Goal: Task Accomplishment & Management: Complete application form

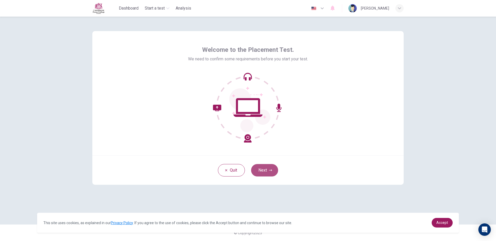
click at [270, 166] on button "Next" at bounding box center [264, 170] width 27 height 12
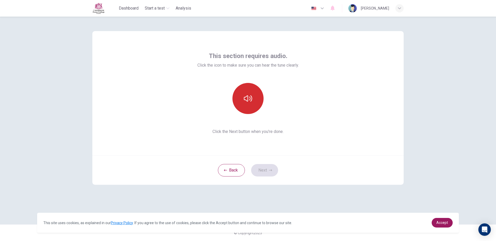
click at [241, 89] on button "button" at bounding box center [247, 98] width 31 height 31
click at [253, 100] on button "button" at bounding box center [247, 98] width 31 height 31
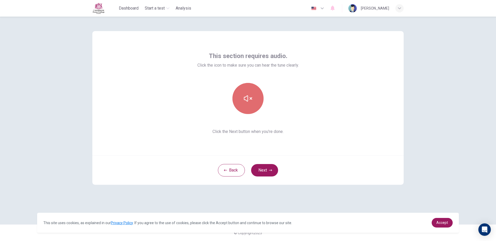
click at [253, 100] on button "button" at bounding box center [247, 98] width 31 height 31
click at [271, 166] on button "Next" at bounding box center [264, 170] width 27 height 12
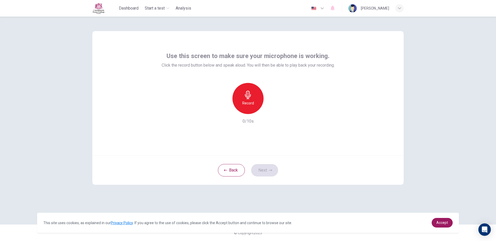
click at [246, 92] on icon "button" at bounding box center [248, 95] width 8 height 8
click at [250, 96] on icon "button" at bounding box center [248, 95] width 8 height 8
click at [275, 109] on div "button" at bounding box center [272, 110] width 8 height 8
drag, startPoint x: 264, startPoint y: 173, endPoint x: 259, endPoint y: 170, distance: 5.8
click at [259, 170] on button "Next" at bounding box center [264, 170] width 27 height 12
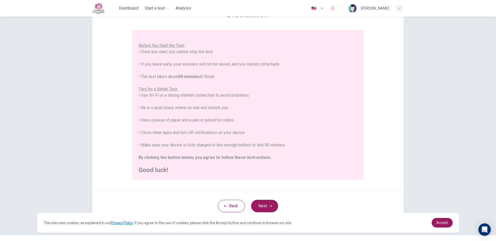
scroll to position [47, 0]
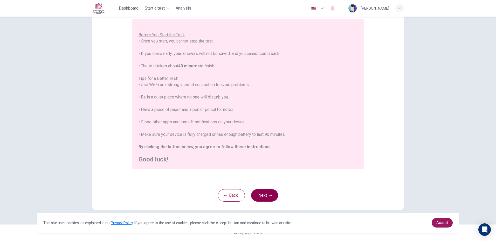
click at [264, 196] on button "Next" at bounding box center [264, 195] width 27 height 12
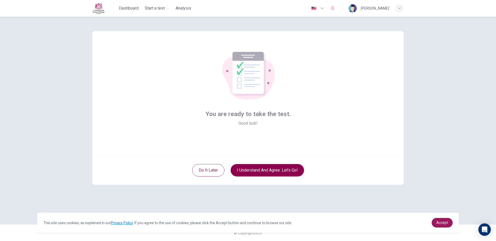
scroll to position [0, 0]
click at [254, 170] on button "I understand and agree. Let’s go!" at bounding box center [267, 170] width 73 height 12
click at [257, 169] on button "I understand and agree. Let’s go!" at bounding box center [267, 170] width 73 height 12
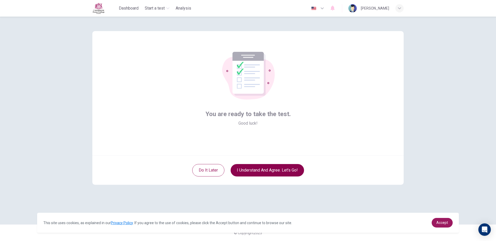
click at [257, 169] on button "I understand and agree. Let’s go!" at bounding box center [267, 170] width 73 height 12
click at [256, 169] on button "I understand and agree. Let’s go!" at bounding box center [267, 170] width 73 height 12
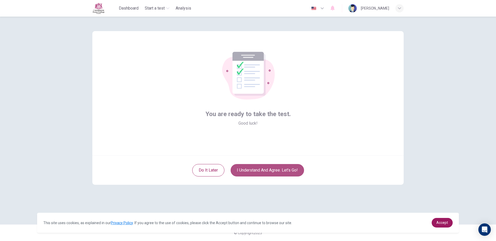
click at [256, 169] on button "I understand and agree. Let’s go!" at bounding box center [267, 170] width 73 height 12
click at [254, 171] on button "I understand and agree. Let’s go!" at bounding box center [267, 170] width 73 height 12
click at [252, 176] on button "I understand and agree. Let’s go!" at bounding box center [267, 170] width 73 height 12
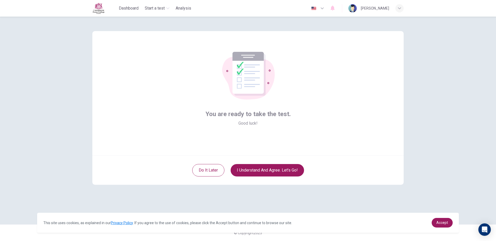
click at [251, 178] on div "Do it later I understand and agree. Let’s go!" at bounding box center [247, 170] width 311 height 29
click at [441, 221] on span "Accept" at bounding box center [442, 223] width 12 height 4
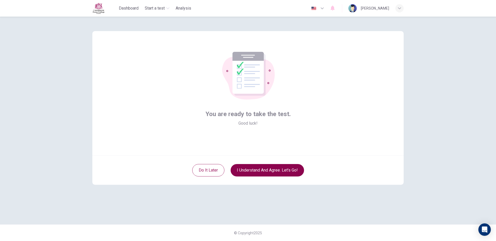
click at [246, 167] on button "I understand and agree. Let’s go!" at bounding box center [267, 170] width 73 height 12
click at [249, 179] on div "Do it later I understand and agree. Let’s go!" at bounding box center [247, 170] width 311 height 29
drag, startPoint x: 250, startPoint y: 179, endPoint x: 255, endPoint y: 177, distance: 5.6
click at [251, 179] on div "Do it later I understand and agree. Let’s go!" at bounding box center [247, 170] width 311 height 29
click at [268, 171] on button "I understand and agree. Let’s go!" at bounding box center [267, 170] width 73 height 12
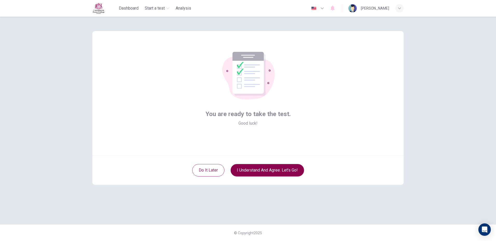
click at [268, 171] on button "I understand and agree. Let’s go!" at bounding box center [267, 170] width 73 height 12
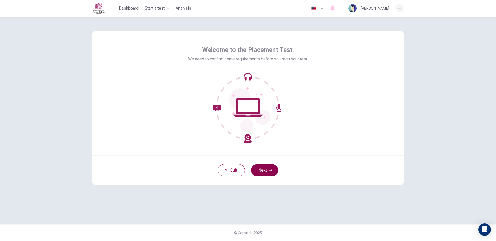
click at [271, 169] on icon "button" at bounding box center [270, 170] width 3 height 3
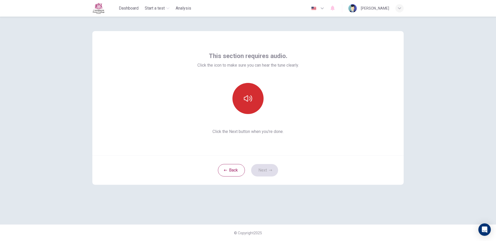
click at [242, 102] on button "button" at bounding box center [247, 98] width 31 height 31
click at [270, 169] on button "Next" at bounding box center [264, 170] width 27 height 12
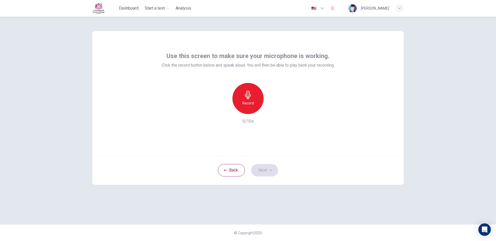
click at [244, 93] on icon "button" at bounding box center [248, 95] width 8 height 8
click at [245, 99] on div "Stop" at bounding box center [247, 98] width 31 height 31
click at [271, 112] on icon "button" at bounding box center [271, 109] width 5 height 5
click at [261, 166] on button "Next" at bounding box center [264, 170] width 27 height 12
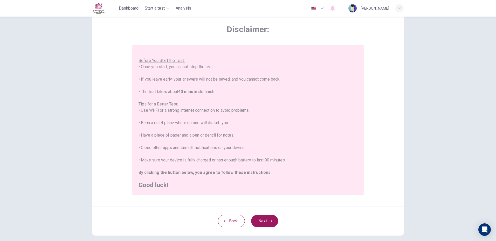
scroll to position [47, 0]
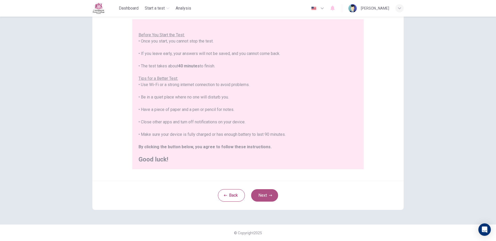
click at [264, 195] on button "Next" at bounding box center [264, 195] width 27 height 12
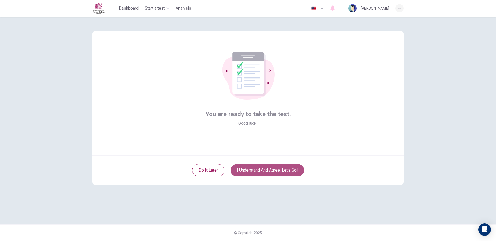
click at [279, 171] on button "I understand and agree. Let’s go!" at bounding box center [267, 170] width 73 height 12
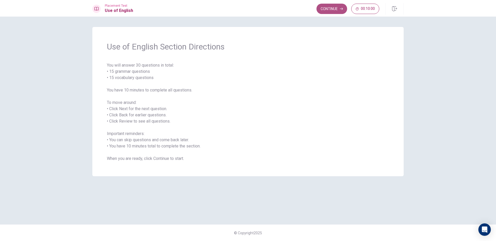
click at [327, 11] on button "Continue" at bounding box center [331, 9] width 31 height 10
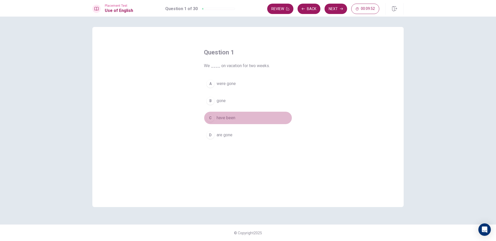
click at [213, 119] on div "C" at bounding box center [210, 118] width 8 height 8
click at [338, 7] on button "Next" at bounding box center [335, 9] width 23 height 10
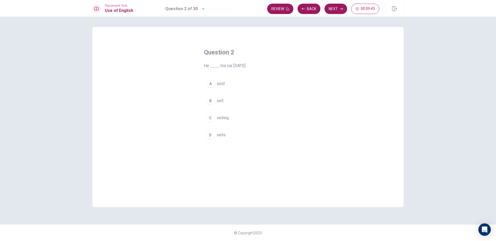
click at [218, 83] on span "sold" at bounding box center [221, 84] width 8 height 6
click at [333, 9] on button "Next" at bounding box center [335, 9] width 23 height 10
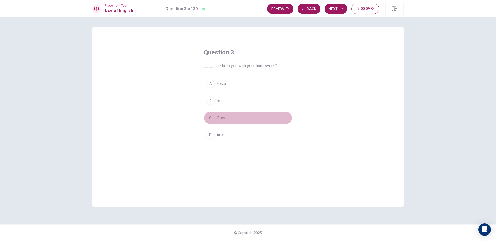
drag, startPoint x: 228, startPoint y: 122, endPoint x: 228, endPoint y: 114, distance: 7.3
click at [228, 119] on button "C Does" at bounding box center [248, 118] width 88 height 13
click at [335, 11] on button "Next" at bounding box center [335, 9] width 23 height 10
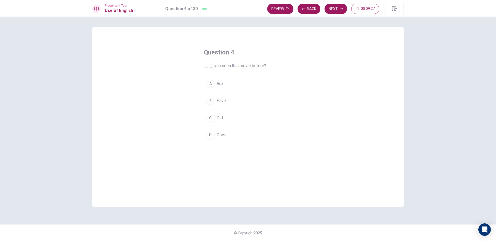
click at [226, 99] on button "B Have" at bounding box center [248, 100] width 88 height 13
click at [337, 9] on button "Next" at bounding box center [335, 9] width 23 height 10
click at [221, 84] on span "places" at bounding box center [223, 84] width 12 height 6
click at [342, 9] on icon "button" at bounding box center [341, 9] width 3 height 2
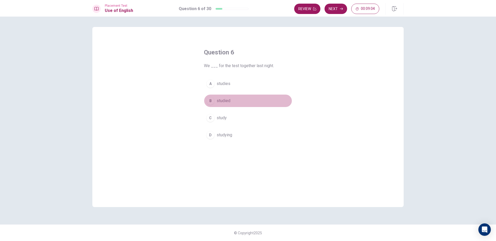
click at [222, 97] on button "B studied" at bounding box center [248, 100] width 88 height 13
click at [340, 7] on button "Next" at bounding box center [335, 9] width 23 height 10
click at [225, 101] on span "watched" at bounding box center [224, 101] width 15 height 6
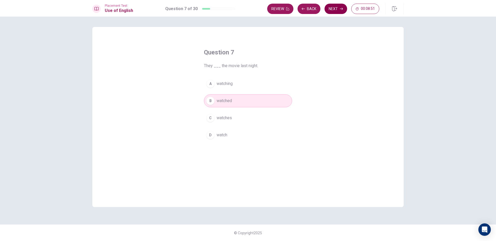
click at [344, 6] on button "Next" at bounding box center [335, 9] width 23 height 10
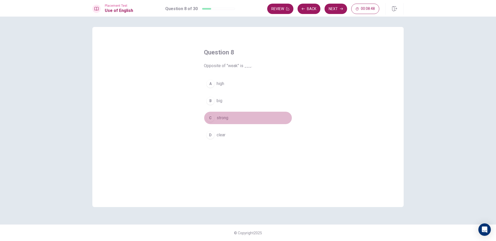
drag, startPoint x: 225, startPoint y: 119, endPoint x: 238, endPoint y: 110, distance: 15.1
click at [226, 118] on span "strong" at bounding box center [223, 118] width 12 height 6
click at [336, 7] on button "Next" at bounding box center [335, 9] width 23 height 10
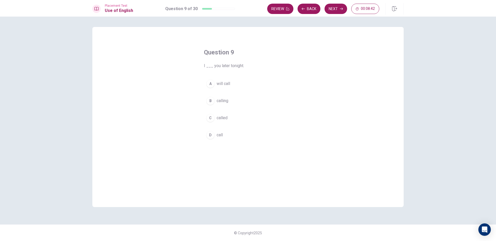
click at [228, 82] on span "will call" at bounding box center [223, 84] width 13 height 6
click at [338, 9] on button "Next" at bounding box center [335, 9] width 23 height 10
drag, startPoint x: 228, startPoint y: 138, endPoint x: 239, endPoint y: 128, distance: 14.9
click at [229, 135] on button "D were" at bounding box center [248, 135] width 88 height 13
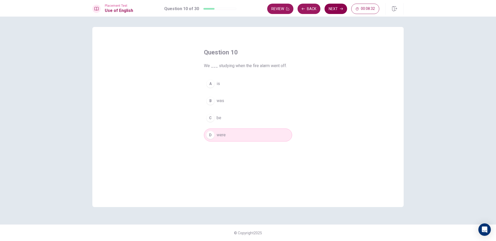
click at [330, 10] on button "Next" at bounding box center [335, 9] width 23 height 10
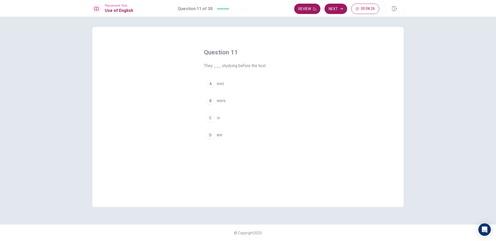
click at [220, 100] on span "were" at bounding box center [221, 101] width 9 height 6
click at [338, 7] on button "Next" at bounding box center [335, 9] width 23 height 10
click at [232, 119] on span "is being reviewing" at bounding box center [233, 118] width 33 height 6
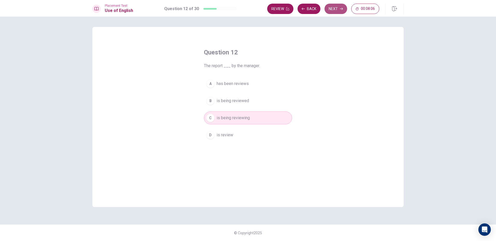
click at [344, 9] on button "Next" at bounding box center [335, 9] width 23 height 10
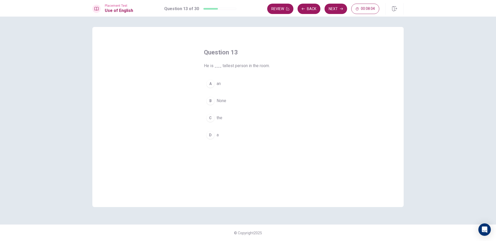
drag, startPoint x: 226, startPoint y: 119, endPoint x: 235, endPoint y: 93, distance: 27.0
click at [226, 117] on button "C the" at bounding box center [248, 118] width 88 height 13
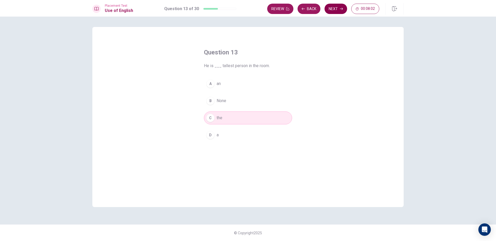
click at [339, 4] on button "Next" at bounding box center [335, 9] width 23 height 10
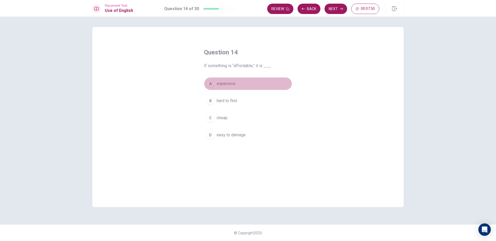
click at [235, 84] on button "A expensive" at bounding box center [248, 83] width 88 height 13
click at [336, 9] on button "Next" at bounding box center [335, 9] width 23 height 10
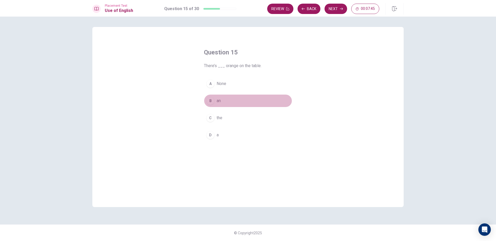
click at [220, 100] on span "an" at bounding box center [219, 101] width 4 height 6
click at [334, 8] on button "Next" at bounding box center [335, 9] width 23 height 10
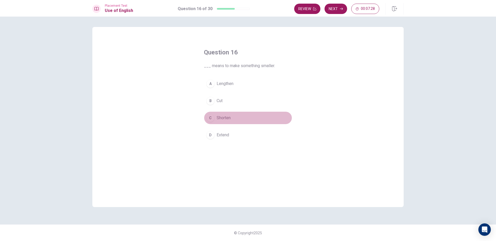
click at [230, 119] on span "Shorten" at bounding box center [224, 118] width 14 height 6
click at [340, 6] on button "Next" at bounding box center [335, 9] width 23 height 10
drag, startPoint x: 228, startPoint y: 121, endPoint x: 235, endPoint y: 106, distance: 16.0
click at [228, 120] on span "trained" at bounding box center [223, 118] width 12 height 6
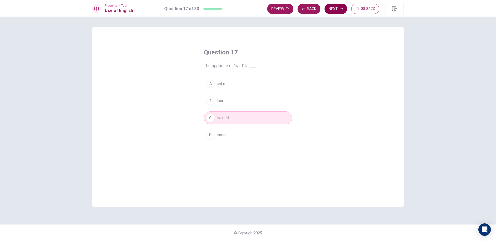
click at [341, 12] on button "Next" at bounding box center [335, 9] width 23 height 10
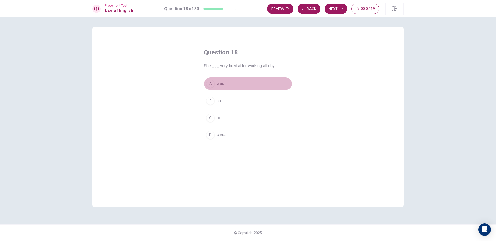
click at [227, 85] on button "A was" at bounding box center [248, 83] width 88 height 13
click at [336, 5] on button "Next" at bounding box center [335, 9] width 23 height 10
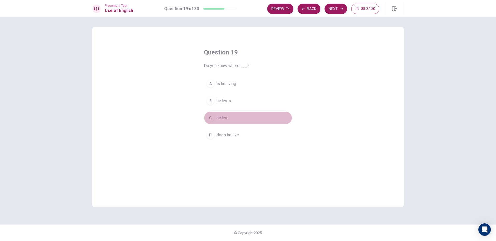
drag, startPoint x: 220, startPoint y: 117, endPoint x: 230, endPoint y: 107, distance: 14.1
click at [220, 117] on span "he live" at bounding box center [223, 118] width 12 height 6
click at [337, 7] on button "Next" at bounding box center [335, 9] width 23 height 10
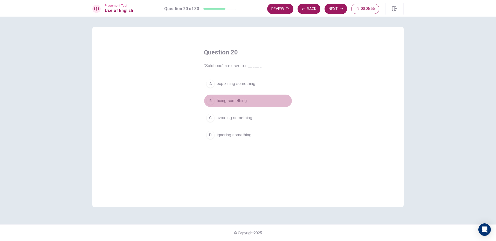
click at [232, 98] on span "fixing something" at bounding box center [232, 101] width 30 height 6
click at [334, 7] on button "Next" at bounding box center [335, 9] width 23 height 10
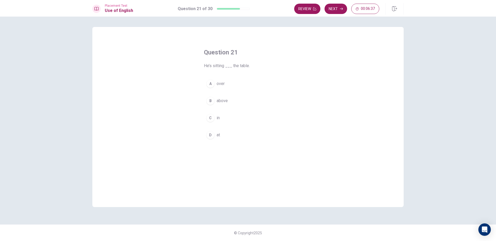
click at [218, 101] on span "above" at bounding box center [222, 101] width 11 height 6
click at [334, 9] on button "Next" at bounding box center [335, 9] width 23 height 10
drag, startPoint x: 230, startPoint y: 139, endPoint x: 229, endPoint y: 134, distance: 4.7
click at [229, 138] on button "D regularly" at bounding box center [248, 135] width 88 height 13
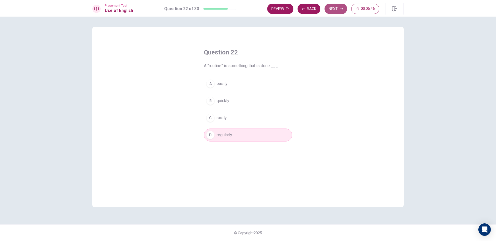
click at [343, 8] on button "Next" at bounding box center [335, 9] width 23 height 10
click at [230, 136] on span "is being" at bounding box center [224, 135] width 15 height 6
click at [334, 8] on button "Next" at bounding box center [335, 9] width 23 height 10
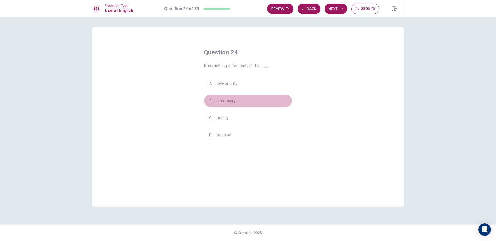
click at [230, 100] on span "necessary" at bounding box center [226, 101] width 19 height 6
click at [341, 11] on button "Next" at bounding box center [335, 9] width 23 height 10
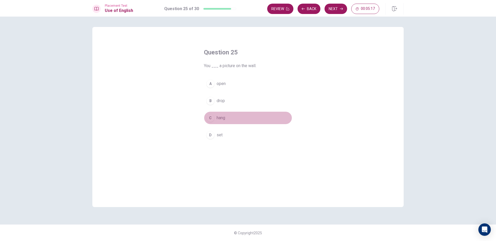
drag, startPoint x: 230, startPoint y: 120, endPoint x: 245, endPoint y: 88, distance: 34.8
click at [230, 119] on button "C hang" at bounding box center [248, 118] width 88 height 13
click at [334, 11] on button "Next" at bounding box center [335, 9] width 23 height 10
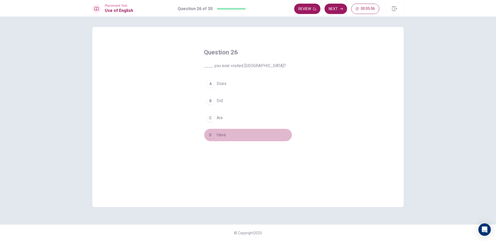
drag, startPoint x: 225, startPoint y: 133, endPoint x: 240, endPoint y: 121, distance: 19.2
click at [226, 131] on button "D Have" at bounding box center [248, 135] width 88 height 13
click at [337, 7] on button "Next" at bounding box center [335, 9] width 23 height 10
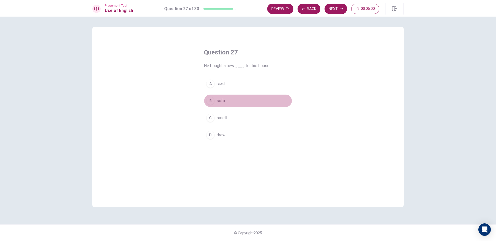
click at [219, 100] on span "sofa" at bounding box center [221, 101] width 8 height 6
click at [340, 9] on icon "button" at bounding box center [341, 8] width 3 height 3
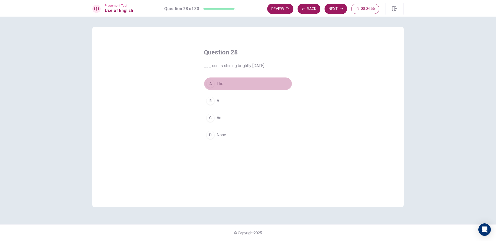
click at [227, 83] on button "A The" at bounding box center [248, 83] width 88 height 13
click at [332, 9] on button "Next" at bounding box center [335, 9] width 23 height 10
drag, startPoint x: 210, startPoint y: 100, endPoint x: 216, endPoint y: 99, distance: 5.8
click at [213, 100] on div "B" at bounding box center [210, 101] width 8 height 8
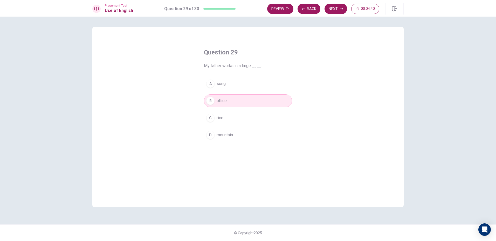
click at [333, 9] on button "Next" at bounding box center [335, 9] width 23 height 10
click at [217, 101] on span "will send" at bounding box center [225, 101] width 16 height 6
click at [336, 8] on button "Next" at bounding box center [335, 9] width 23 height 10
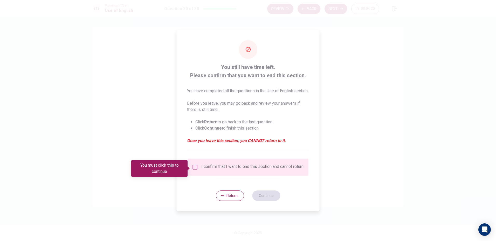
click at [196, 167] on input "You must click this to continue" at bounding box center [195, 167] width 6 height 6
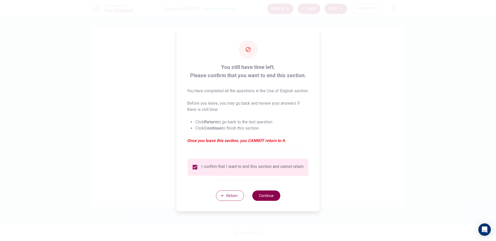
click at [263, 201] on button "Continue" at bounding box center [266, 196] width 28 height 10
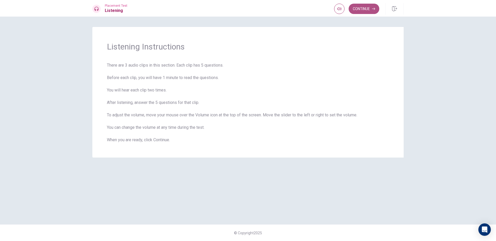
click at [371, 10] on button "Continue" at bounding box center [364, 9] width 31 height 10
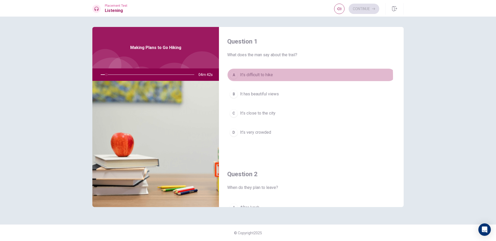
click at [259, 77] on span "It’s difficult to hike" at bounding box center [256, 75] width 33 height 6
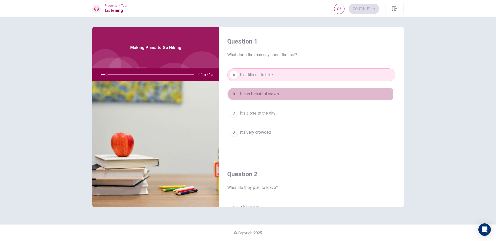
click at [267, 93] on span "It has beautiful views" at bounding box center [259, 94] width 39 height 6
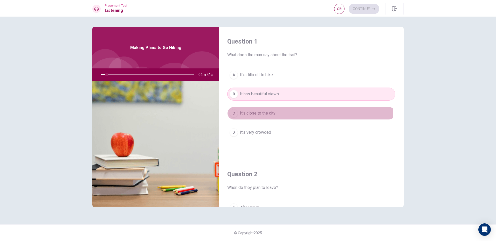
click at [271, 115] on span "It’s close to the city" at bounding box center [258, 113] width 36 height 6
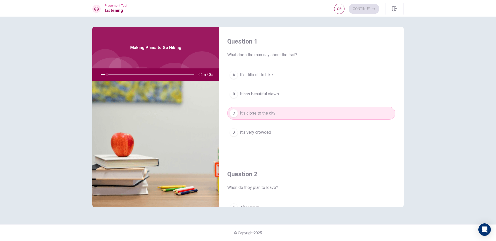
drag, startPoint x: 272, startPoint y: 133, endPoint x: 274, endPoint y: 129, distance: 4.2
click at [273, 130] on button "D It’s very crowded" at bounding box center [311, 132] width 168 height 13
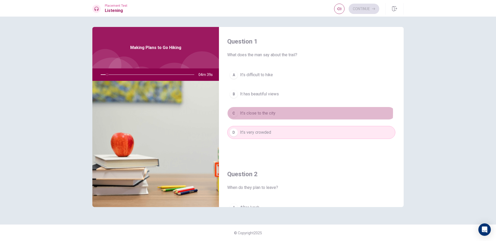
click at [282, 113] on button "C It’s close to the city" at bounding box center [311, 113] width 168 height 13
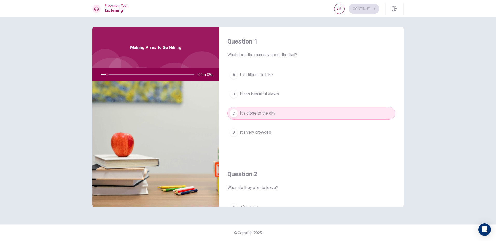
click at [279, 92] on button "B It has beautiful views" at bounding box center [311, 94] width 168 height 13
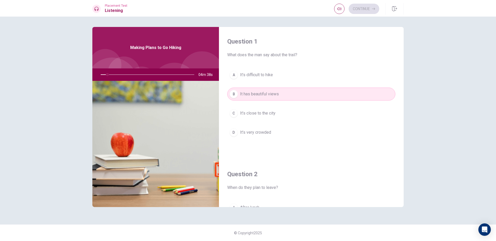
click at [282, 73] on button "A It’s difficult to hike" at bounding box center [311, 74] width 168 height 13
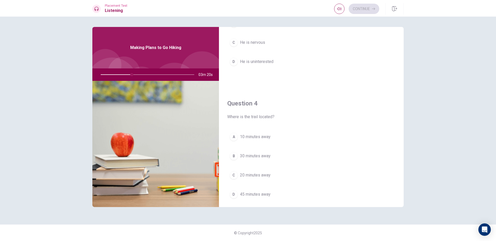
scroll to position [337, 0]
drag, startPoint x: 232, startPoint y: 155, endPoint x: 228, endPoint y: 152, distance: 4.8
click at [230, 154] on button "B 30 minutes away" at bounding box center [311, 155] width 168 height 13
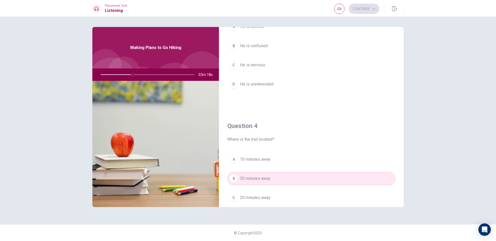
scroll to position [259, 0]
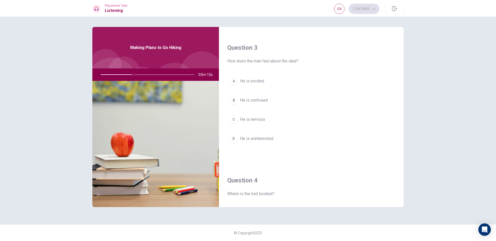
click at [235, 80] on div "A" at bounding box center [234, 81] width 8 height 8
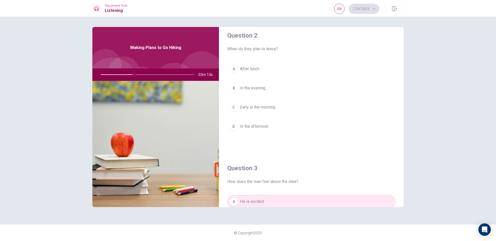
scroll to position [130, 0]
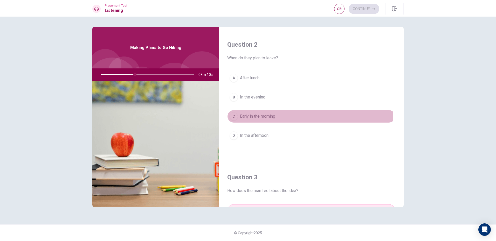
drag, startPoint x: 232, startPoint y: 118, endPoint x: 232, endPoint y: 110, distance: 8.0
click at [231, 117] on div "C" at bounding box center [234, 116] width 8 height 8
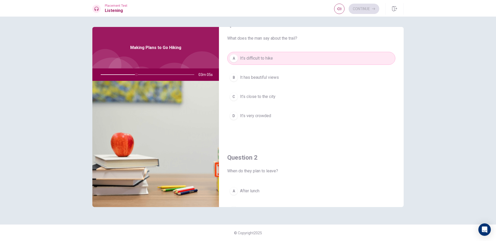
scroll to position [0, 0]
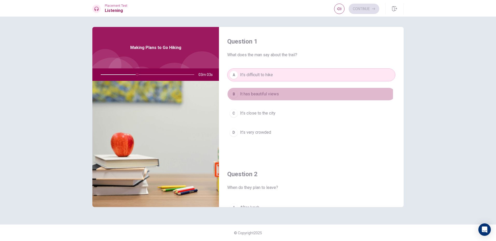
click at [239, 94] on button "B It has beautiful views" at bounding box center [311, 94] width 168 height 13
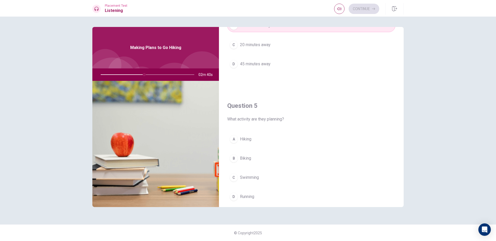
scroll to position [484, 0]
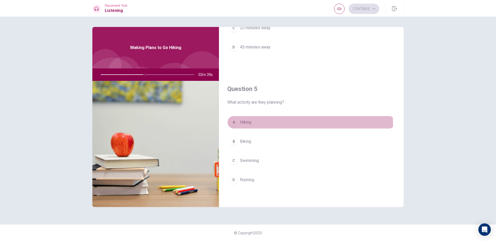
click at [254, 124] on button "A Hiking" at bounding box center [311, 122] width 168 height 13
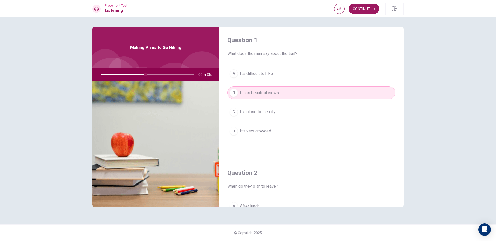
scroll to position [0, 0]
click at [372, 5] on button "Continue" at bounding box center [364, 9] width 31 height 10
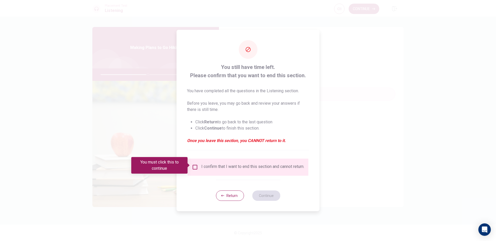
click at [195, 162] on div "I confirm that I want to end this section and cannot return." at bounding box center [248, 167] width 121 height 17
click at [196, 165] on input "You must click this to continue" at bounding box center [195, 167] width 6 height 6
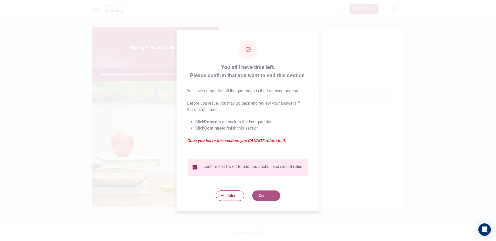
click at [275, 200] on button "Continue" at bounding box center [266, 196] width 28 height 10
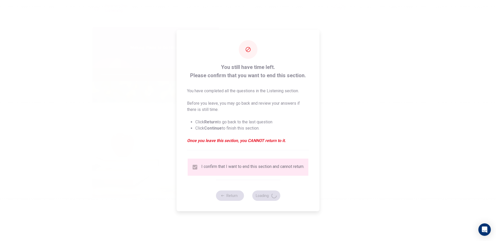
type input "52"
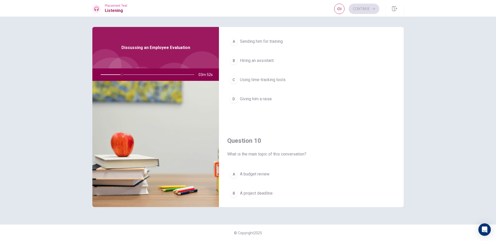
scroll to position [484, 0]
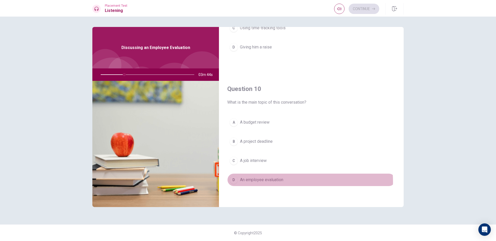
drag, startPoint x: 272, startPoint y: 182, endPoint x: 273, endPoint y: 179, distance: 3.2
click at [270, 181] on span "An employee evaluation" at bounding box center [261, 180] width 43 height 6
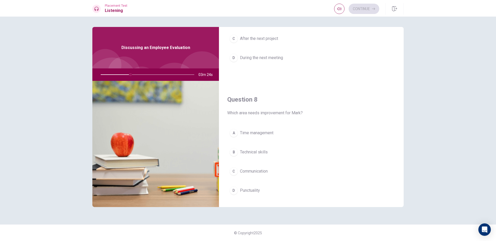
scroll to position [233, 0]
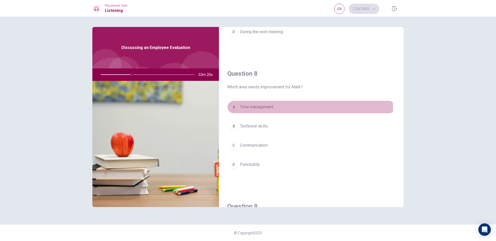
drag, startPoint x: 271, startPoint y: 108, endPoint x: 285, endPoint y: 93, distance: 20.4
click at [271, 107] on span "Time management" at bounding box center [256, 107] width 33 height 6
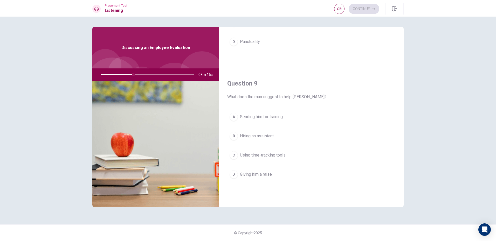
scroll to position [363, 0]
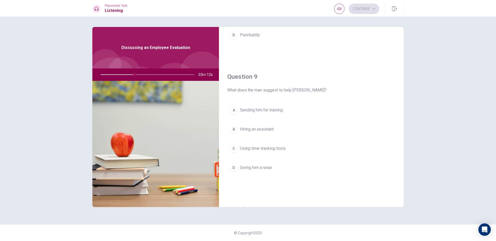
click at [270, 148] on span "Using time-tracking tools" at bounding box center [263, 148] width 46 height 6
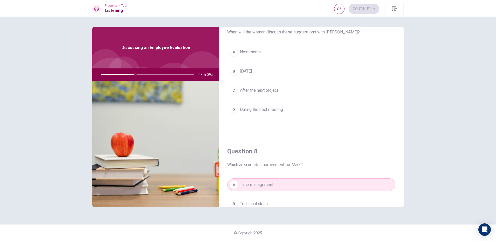
scroll to position [130, 0]
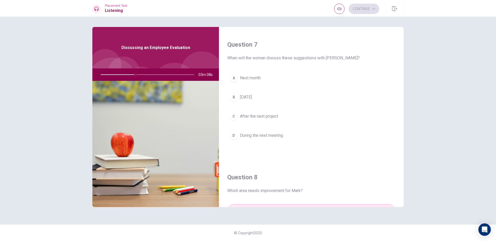
click at [290, 135] on button "D During the next meeting" at bounding box center [311, 135] width 168 height 13
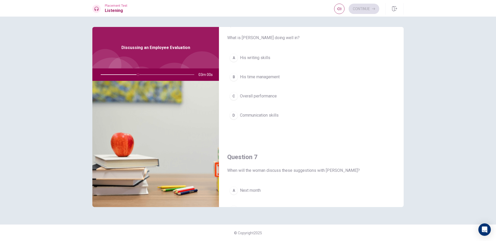
scroll to position [0, 0]
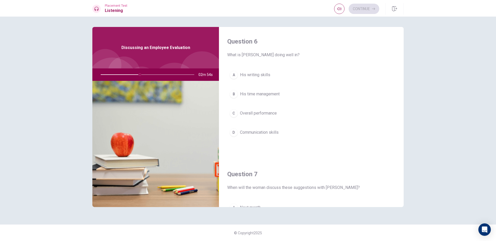
click at [277, 114] on span "Overall performance" at bounding box center [258, 113] width 37 height 6
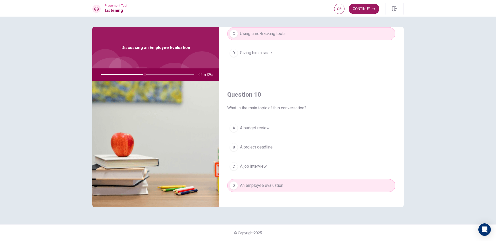
scroll to position [484, 0]
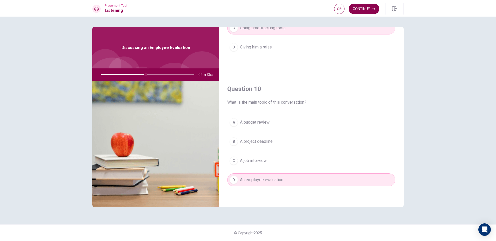
click at [367, 6] on button "Continue" at bounding box center [364, 9] width 31 height 10
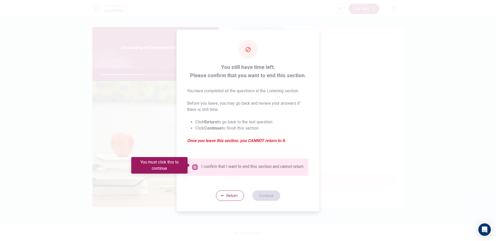
click at [194, 164] on input "You must click this to continue" at bounding box center [195, 167] width 6 height 6
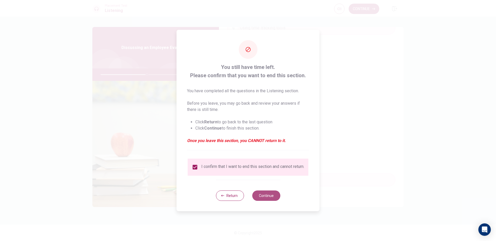
click at [255, 197] on button "Continue" at bounding box center [266, 196] width 28 height 10
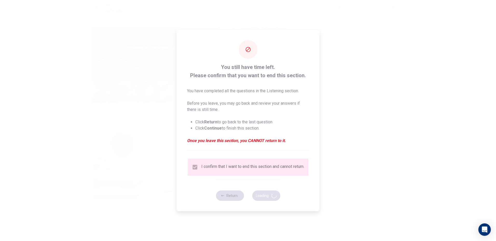
type input "50"
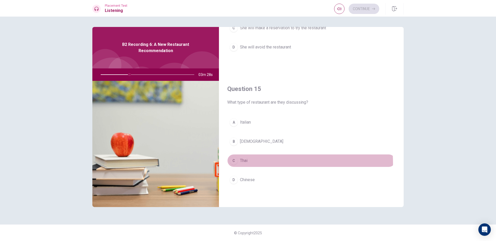
click at [253, 163] on button "C Thai" at bounding box center [311, 160] width 168 height 13
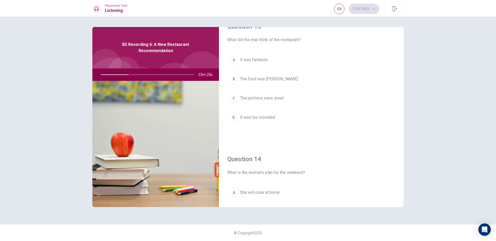
scroll to position [250, 0]
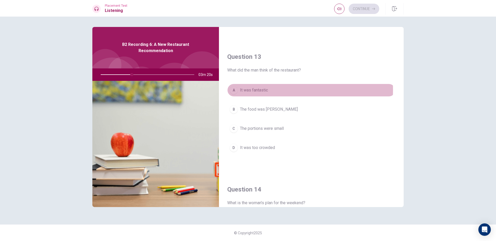
click at [267, 90] on span "It was fantastic" at bounding box center [254, 90] width 28 height 6
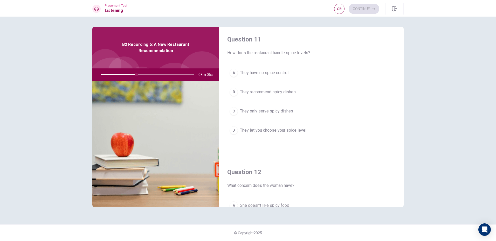
scroll to position [0, 0]
click at [275, 133] on span "They let you choose your spice level" at bounding box center [273, 132] width 66 height 6
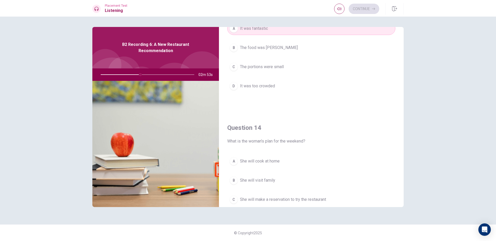
scroll to position [363, 0]
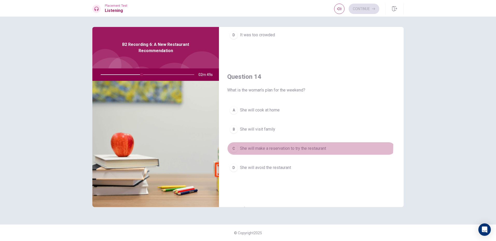
click at [279, 145] on span "She will make a reservation to try the restaurant" at bounding box center [283, 148] width 86 height 6
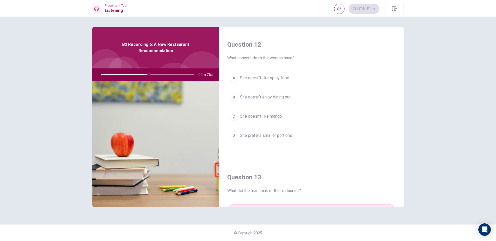
scroll to position [121, 0]
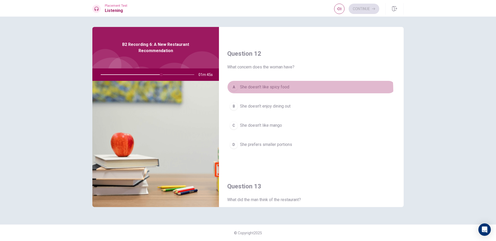
click at [291, 90] on button "A She doesn’t like spicy food" at bounding box center [311, 87] width 168 height 13
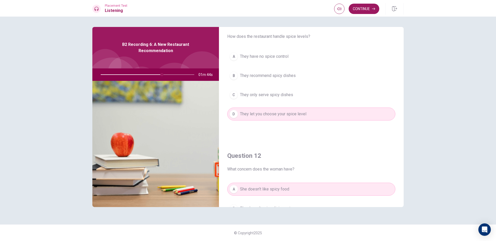
scroll to position [0, 0]
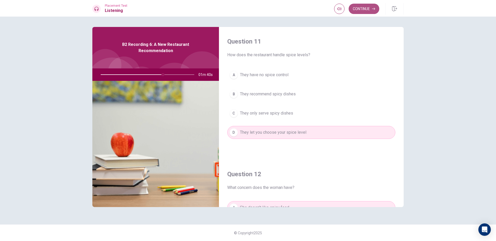
click at [370, 9] on button "Continue" at bounding box center [364, 9] width 31 height 10
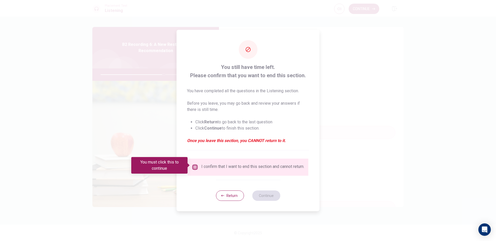
click at [192, 165] on input "You must click this to continue" at bounding box center [195, 167] width 6 height 6
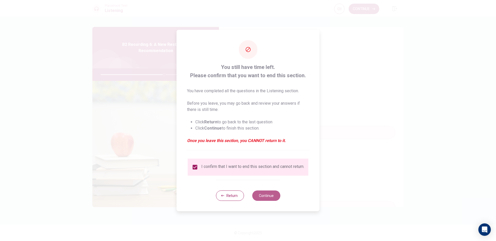
drag, startPoint x: 264, startPoint y: 197, endPoint x: 265, endPoint y: 192, distance: 5.0
click at [264, 194] on button "Continue" at bounding box center [266, 196] width 28 height 10
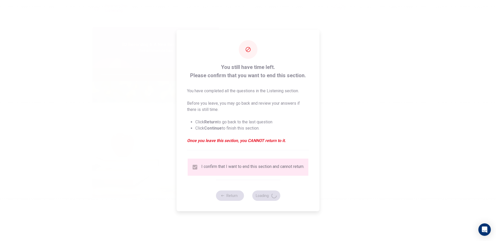
type input "69"
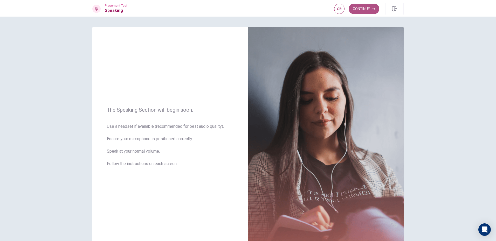
click at [371, 6] on button "Continue" at bounding box center [364, 9] width 31 height 10
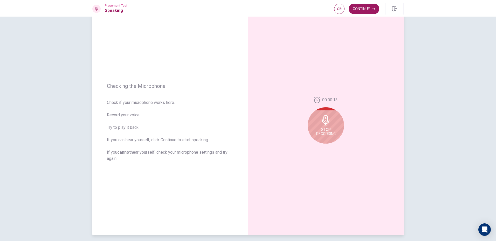
scroll to position [26, 0]
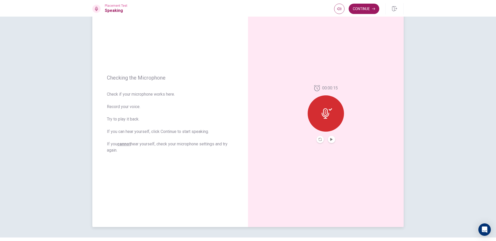
click at [331, 116] on div at bounding box center [326, 113] width 36 height 36
click at [331, 112] on div at bounding box center [326, 113] width 36 height 36
click at [317, 109] on div at bounding box center [326, 113] width 36 height 36
click at [322, 108] on div at bounding box center [326, 113] width 36 height 36
drag, startPoint x: 333, startPoint y: 117, endPoint x: 330, endPoint y: 122, distance: 5.0
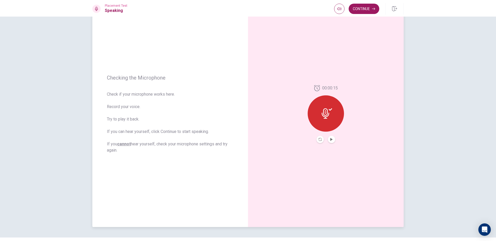
click at [332, 117] on div at bounding box center [326, 113] width 36 height 36
click at [318, 102] on div at bounding box center [326, 113] width 36 height 36
click at [322, 100] on div at bounding box center [326, 113] width 36 height 36
click at [331, 141] on button "Play Audio" at bounding box center [331, 139] width 7 height 7
click at [332, 139] on button "Pause Audio" at bounding box center [331, 139] width 7 height 7
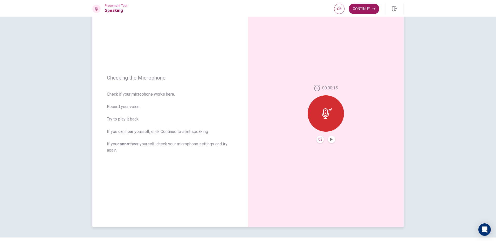
click at [319, 140] on icon "Record Again" at bounding box center [319, 139] width 3 height 3
click at [325, 122] on span "Stop Recording" at bounding box center [325, 123] width 19 height 8
click at [326, 117] on icon at bounding box center [327, 113] width 10 height 10
click at [332, 140] on button "Play Audio" at bounding box center [331, 139] width 7 height 7
click at [331, 140] on icon "Play Audio" at bounding box center [331, 139] width 3 height 3
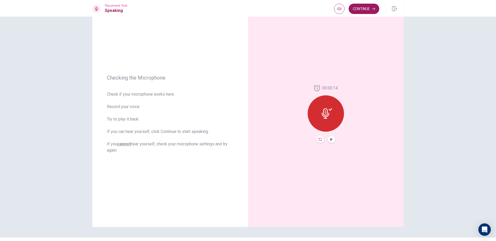
click at [318, 141] on icon "Record Again" at bounding box center [319, 139] width 3 height 3
click at [333, 115] on div "Stop Recording" at bounding box center [326, 117] width 36 height 36
click at [330, 142] on button "Play Audio" at bounding box center [331, 139] width 7 height 7
click at [318, 141] on icon "Record Again" at bounding box center [319, 139] width 3 height 3
click at [323, 121] on span "Stop Recording" at bounding box center [325, 123] width 19 height 8
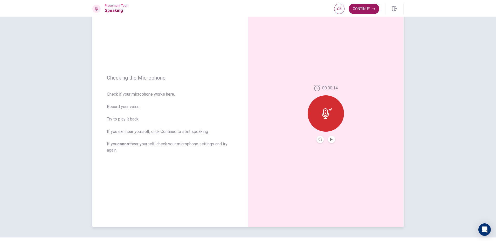
click at [323, 121] on div at bounding box center [326, 113] width 36 height 36
click at [331, 140] on icon "Play Audio" at bounding box center [331, 139] width 3 height 3
click at [318, 138] on icon "Record Again" at bounding box center [319, 139] width 3 height 3
click at [322, 112] on icon at bounding box center [326, 112] width 8 height 10
click at [332, 141] on button "Play Audio" at bounding box center [331, 139] width 7 height 7
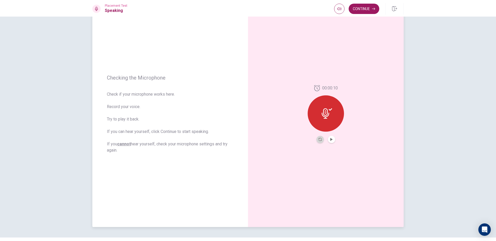
click at [317, 140] on button "Record Again" at bounding box center [319, 139] width 7 height 7
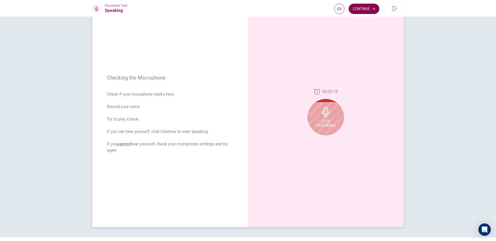
click at [358, 6] on button "Continue" at bounding box center [364, 9] width 31 height 10
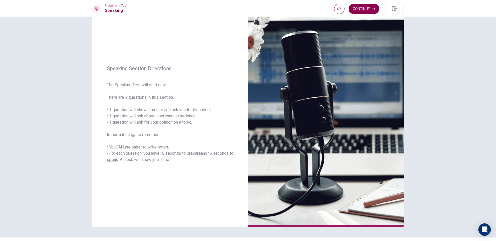
click at [368, 8] on button "Continue" at bounding box center [364, 9] width 31 height 10
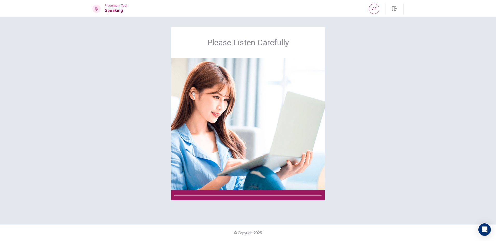
scroll to position [0, 0]
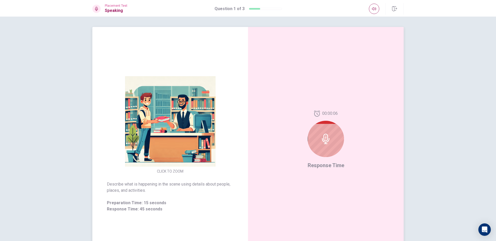
click at [322, 137] on icon at bounding box center [326, 139] width 8 height 10
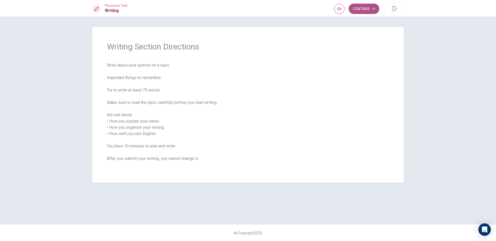
click at [377, 9] on button "Continue" at bounding box center [364, 9] width 31 height 10
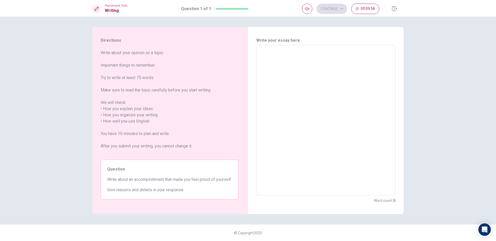
click at [276, 58] on textarea at bounding box center [326, 121] width 132 height 142
click at [275, 54] on textarea at bounding box center [326, 121] width 132 height 142
type textarea "T"
type textarea "x"
type textarea "Th"
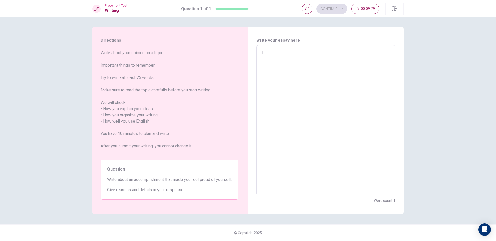
type textarea "x"
type textarea "The"
type textarea "x"
type textarea "Ther"
type textarea "x"
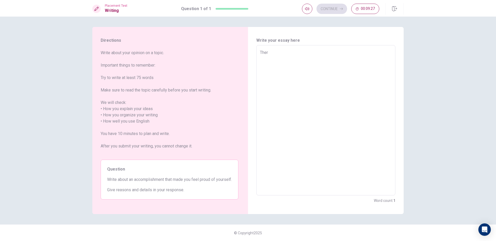
type textarea "There"
type textarea "x"
type textarea "There"
type textarea "x"
type textarea "There i"
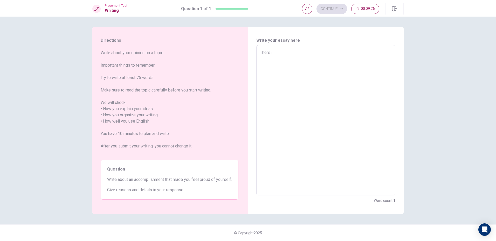
type textarea "x"
type textarea "There is"
type textarea "x"
type textarea "There is"
type textarea "x"
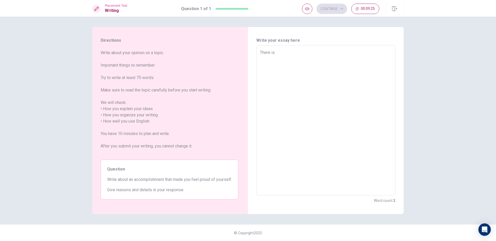
type textarea "There is a"
type textarea "x"
type textarea "There is a"
type textarea "x"
type textarea "There is a u"
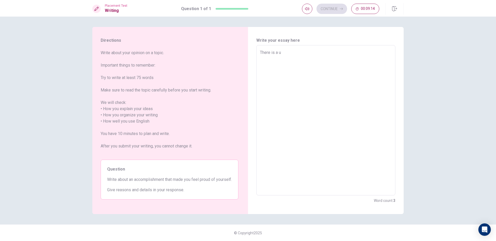
type textarea "x"
type textarea "There is a un"
type textarea "x"
type textarea "There is a unf"
type textarea "x"
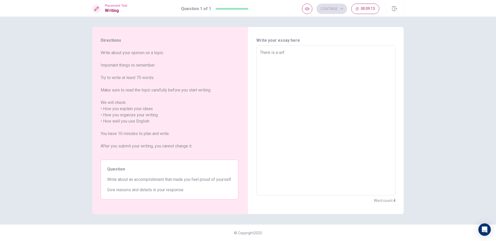
type textarea "There is a unfo"
type textarea "x"
type textarea "There is a unfoe"
type textarea "x"
type textarea "There is a unfoeg"
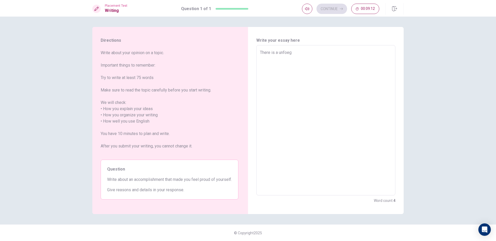
type textarea "x"
type textarea "There is a unfoege"
type textarea "x"
type textarea "There is a unfoeget"
type textarea "x"
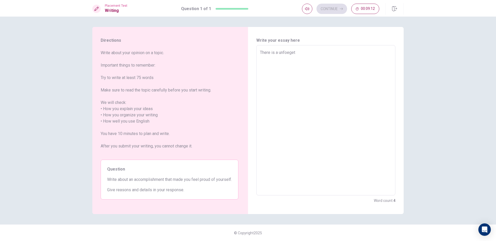
type textarea "There is a unfoegett"
type textarea "x"
type textarea "There is a unfoegetta"
type textarea "x"
type textarea "There is a unfoegettab"
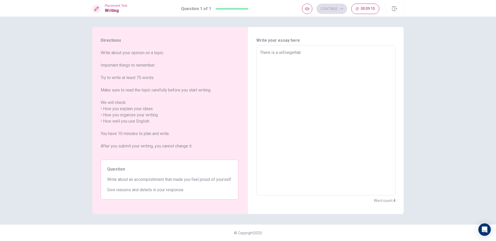
type textarea "x"
type textarea "There is a unfoegettabl"
type textarea "x"
type textarea "There is a unfoegettable"
type textarea "x"
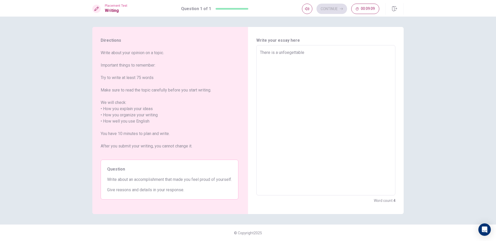
type textarea "There is a unfoegettable"
type textarea "x"
type textarea "There is a unfoegettable t"
type textarea "x"
type textarea "There is a unfoegettable th"
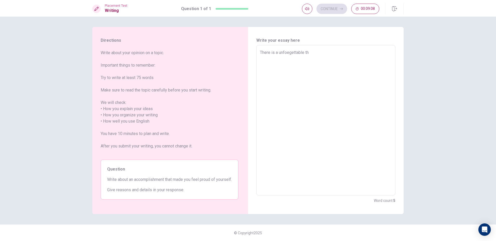
type textarea "x"
type textarea "There is a unfoegettable thi"
type textarea "x"
type textarea "There is a unfoegettable thin"
type textarea "x"
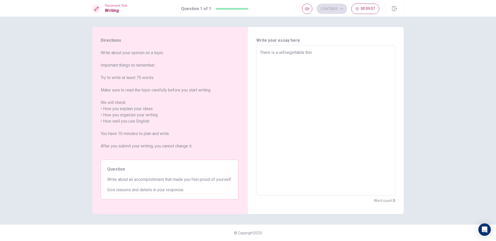
type textarea "There is a unfoegettable thing"
type textarea "x"
type textarea "There is a unfoegettable thing"
type textarea "x"
type textarea "There is a unfoegettable thing t"
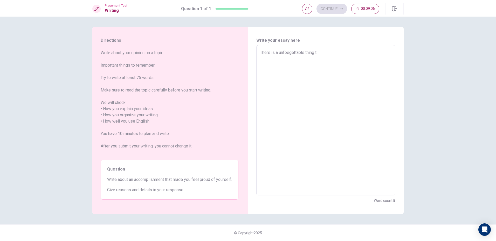
type textarea "x"
type textarea "There is a unfoegettable thing th"
type textarea "x"
type textarea "There is a unfoegettable thing thj"
type textarea "x"
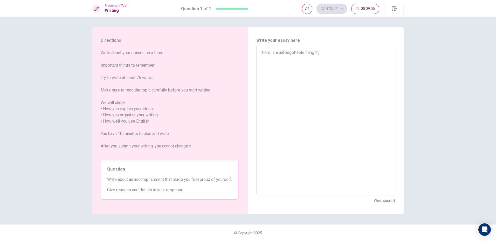
type textarea "There is a unfoegettable thing thja"
type textarea "x"
type textarea "There is a unfoegettable thing thjat"
type textarea "x"
type textarea "There is a unfoegettable thing thjat"
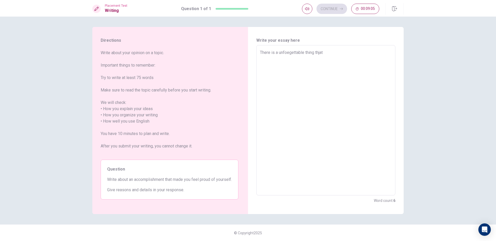
type textarea "x"
type textarea "There is a unfoegettable thing thjat h"
type textarea "x"
type textarea "There is a unfoegettable thing thjat ha"
type textarea "x"
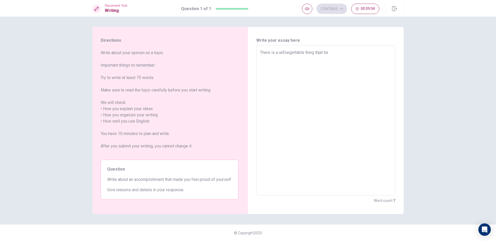
type textarea "There is a unfoegettable thing thjat hap"
type textarea "x"
type textarea "There is a unfoegettable thing thjat happ"
type textarea "x"
type textarea "There is a unfoegettable thing thjat [PERSON_NAME]"
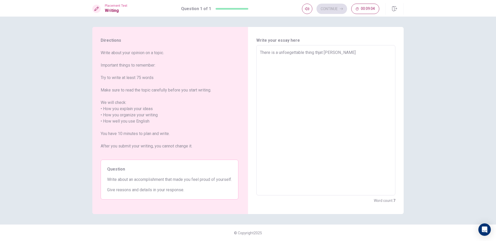
type textarea "x"
type textarea "There is a unfoegettable thing thjat happen"
type textarea "x"
type textarea "There is a unfoegettable thing thjat happene"
type textarea "x"
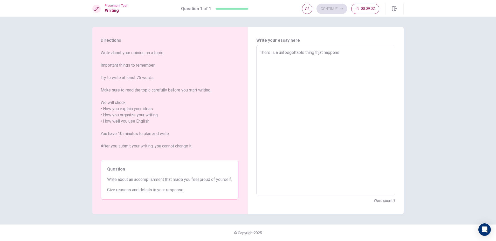
type textarea "There is a unfoegettable thing thjat happened"
type textarea "x"
type textarea "There is a unfoegettable thing thjat happened"
type textarea "x"
type textarea "There is a unfoegettable thing thjat happened i"
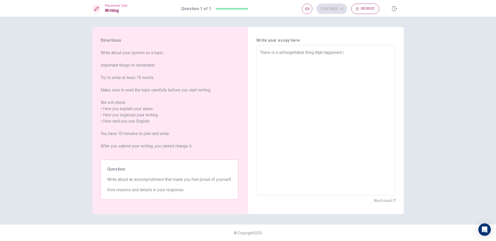
type textarea "x"
type textarea "There is a unfoegettable thing thjat happened in"
type textarea "x"
type textarea "There is a unfoegettable thing thjat happened in"
type textarea "x"
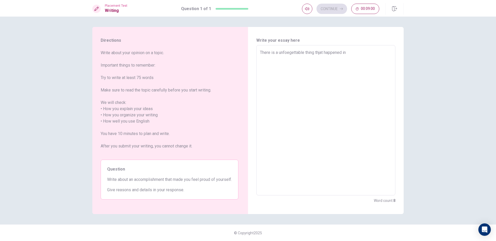
type textarea "There is a unfoegettable thing thjat happened in m"
type textarea "x"
type textarea "There is a unfoegettable thing thjat happened in my"
type textarea "x"
type textarea "There is a unfoegettable thing thjat happened in my"
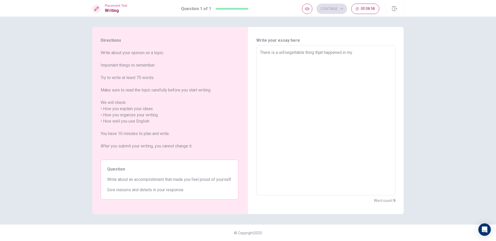
type textarea "x"
type textarea "There is a unfoegettable thing thjat happened in my c"
type textarea "x"
type textarea "There is a unfoegettable thing thjat happened in my ch"
type textarea "x"
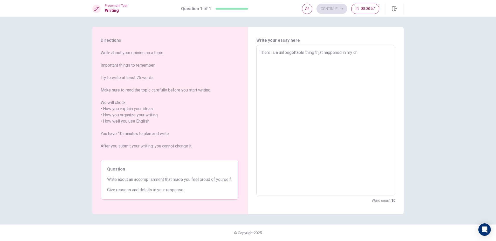
type textarea "There is a unfoegettable thing thjat happened in my chi"
type textarea "x"
type textarea "There is a unfoegettable thing thjat happened in my chil"
type textarea "x"
type textarea "There is a unfoegettable thing thjat happened in my child"
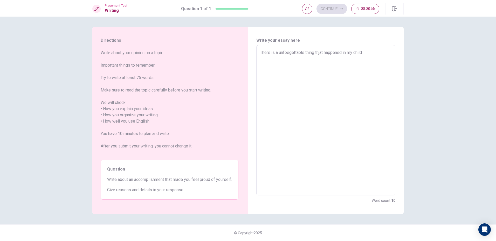
type textarea "x"
type textarea "There is a unfoegettable thing thjat happened in my childh"
type textarea "x"
type textarea "There is a unfoegettable thing thjat happened in my childho"
type textarea "x"
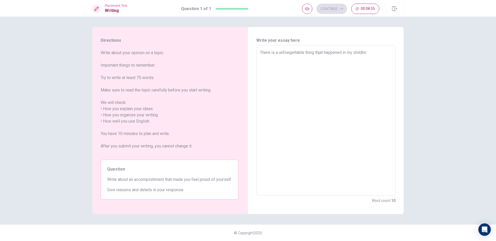
type textarea "There is a unfoegettable thing thjat happened in my childhoo"
type textarea "x"
type textarea "There is a unfoegettable thing thjat happened in my childhood"
drag, startPoint x: 276, startPoint y: 54, endPoint x: 280, endPoint y: 53, distance: 4.3
click at [276, 54] on textarea "There is a unfoegettable thing thjat happened in my childhood" at bounding box center [326, 121] width 132 height 142
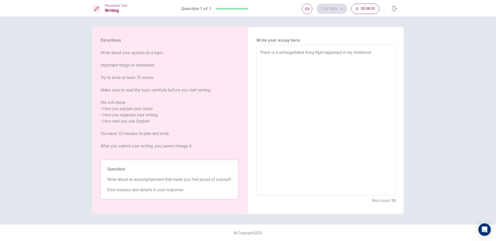
type textarea "x"
type textarea "There is an unfoegettable thing thjat happened in my childhood"
type textarea "x"
click at [321, 52] on textarea "There is an unfoegettable thing thjat happened in my childhood" at bounding box center [326, 121] width 132 height 142
type textarea "There is an unfoegettable thing that happened in my childhood"
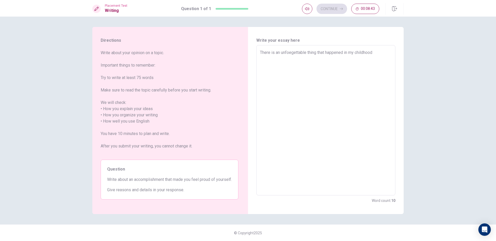
click at [376, 52] on textarea "There is an unfoegettable thing that happened in my childhood" at bounding box center [326, 121] width 132 height 142
type textarea "x"
type textarea "There is an unfoegettable thing that happened in my childhood."
type textarea "x"
type textarea "There is an unfoegettable thing that happened in my childhood.m"
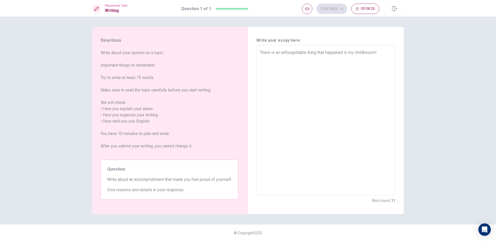
type textarea "x"
type textarea "There is an unfoegettable thing that happened in my [DOMAIN_NAME]"
type textarea "x"
type textarea "There is an unfoegettable thing that happened in my childhood.m"
type textarea "x"
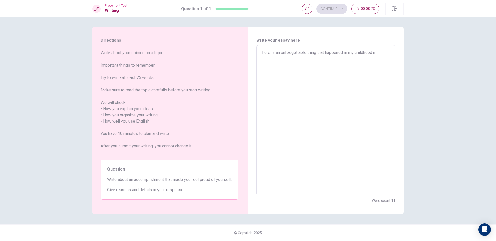
type textarea "There is an unfoegettable thing that happened in my childhood."
type textarea "x"
type textarea "There is an unfoegettable thing that happened in my childhood."
type textarea "x"
type textarea "There is an unfoegettable thing that happened in my childhood. i"
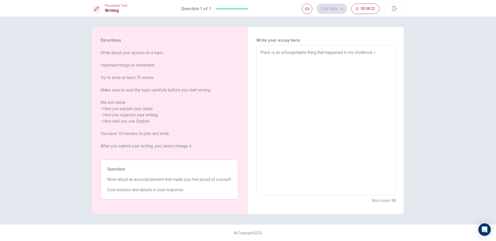
type textarea "x"
type textarea "There is an unfoegettable thing that happened in my childhood. i"
type textarea "x"
type textarea "There is an unfoegettable thing that happened in my childhood. i"
type textarea "x"
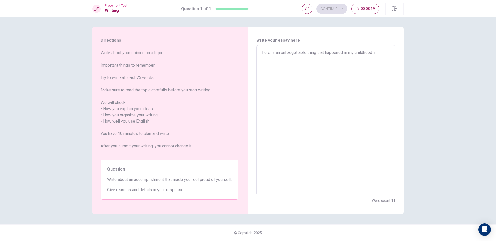
type textarea "There is an unfoegettable thing that happened in my childhood."
type textarea "x"
type textarea "There is an unfoegettable thing that happened in my childhood. I"
type textarea "x"
type textarea "There is an unfoegettable thing that happened in my childhood. I"
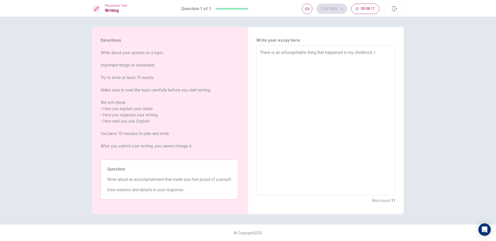
type textarea "x"
type textarea "There is an unfoegettable thing that happened in my childhood. I f"
type textarea "x"
type textarea "There is an unfoegettable thing that happened in my childhood. I fi"
type textarea "x"
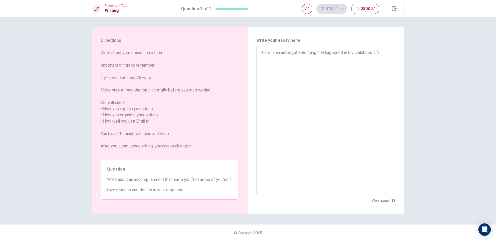
type textarea "There is an unfoegettable thing that happened in my childhood. I fir"
type textarea "x"
type textarea "There is an unfoegettable thing that happened in my childhood. I fi"
type textarea "x"
type textarea "There is an unfoegettable thing that happened in my childhood. I fin"
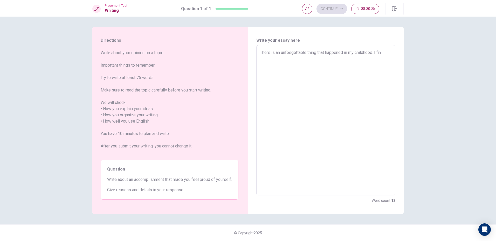
type textarea "x"
type textarea "There is an unfoegettable thing that happened in my childhood. I [PERSON_NAME]"
type textarea "x"
type textarea "There is an unfoegettable thing that happened in my childhood. I finna"
type textarea "x"
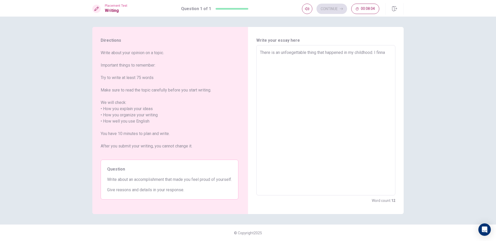
type textarea "There is an unfoegettable thing that happened in my childhood. I finnal"
type textarea "x"
type textarea "There is an unfoegettable thing that happened in my childhood. I finnall"
type textarea "x"
type textarea "There is an unfoegettable thing that happened in my childhood. I finnally"
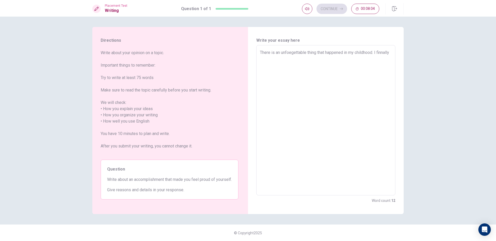
type textarea "x"
type textarea "There is an unfoegettable thing that happened in my childhood. I finnall"
type textarea "x"
type textarea "There is an unfoegettable thing that happened in my childhood. I finnal"
type textarea "x"
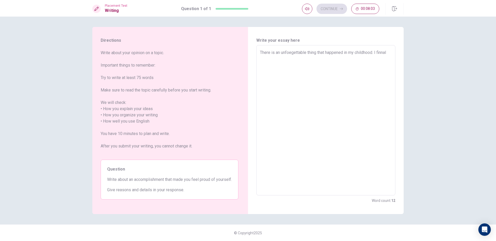
type textarea "There is an unfoegettable thing that happened in my childhood. I finna"
type textarea "x"
type textarea "There is an unfoegettable thing that happened in my childhood. I [PERSON_NAME]"
type textarea "x"
type textarea "There is an unfoegettable thing that happened in my childhood. I fin"
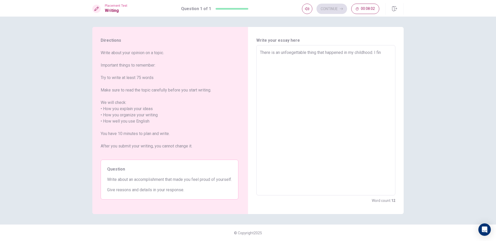
type textarea "x"
type textarea "There is an unfoegettable thing that happened in my childhood. I fina"
type textarea "x"
type textarea "There is an unfoegettable thing that happened in my childhood. I final"
type textarea "x"
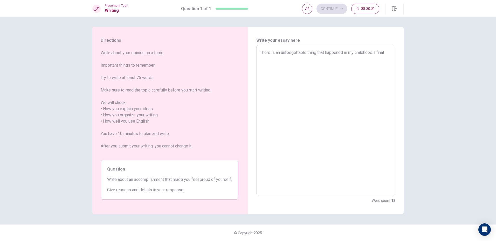
type textarea "There is an unfoegettable thing that happened in my childhood. I finall"
type textarea "x"
type textarea "There is an unfoegettable thing that happened in my childhood. I finally"
type textarea "x"
type textarea "There is an unfoegettable thing that happened in my childhood. I finally"
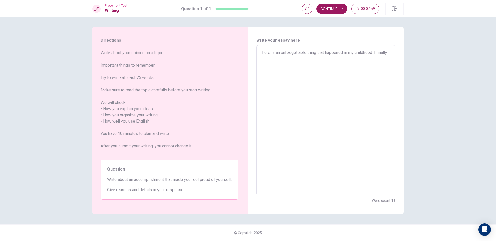
type textarea "x"
type textarea "There is an unfoegettable thing that happened in my childhood. I finally w"
type textarea "x"
type textarea "There is an unfoegettable thing that happened in my childhood. I finally wo"
type textarea "x"
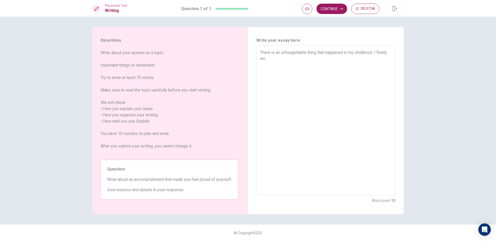
type textarea "There is an unfoegettable thing that happened in my childhood. I finally won"
type textarea "x"
type textarea "There is an unfoegettable thing that happened in my childhood. I finally won"
click at [266, 65] on textarea "There is an unfoegettable thing that happened in my childhood. I finally won my…" at bounding box center [326, 121] width 132 height 142
click at [293, 67] on textarea "There is an unfoegettable thing that happened in my childhood. I finally won my…" at bounding box center [326, 121] width 132 height 142
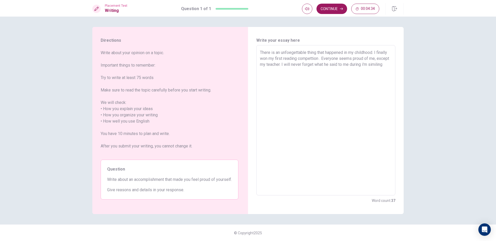
click at [262, 70] on textarea "There is an unfoegettable thing that happened in my childhood. I finally won my…" at bounding box center [326, 121] width 132 height 142
click at [273, 74] on textarea "There is an unfoegettable thing that happened in my childhood. I finally won my…" at bounding box center [326, 121] width 132 height 142
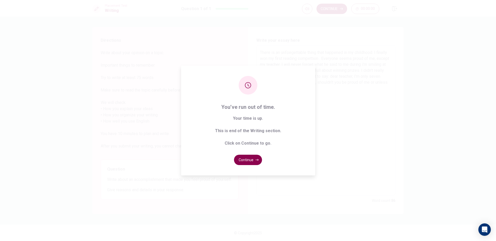
click at [254, 160] on button "Continue" at bounding box center [248, 160] width 28 height 10
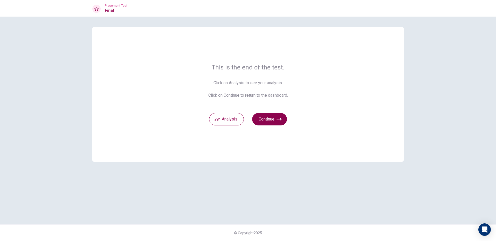
click at [275, 117] on button "Continue" at bounding box center [269, 119] width 35 height 12
